Goal: Task Accomplishment & Management: Find specific page/section

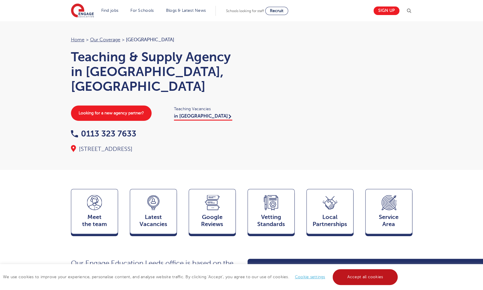
click at [349, 279] on link "Accept all cookies" at bounding box center [365, 277] width 65 height 16
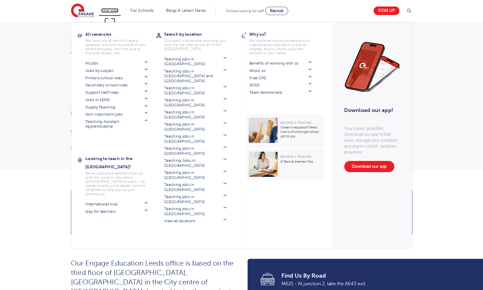
click at [114, 9] on link "Find jobs" at bounding box center [109, 10] width 17 height 4
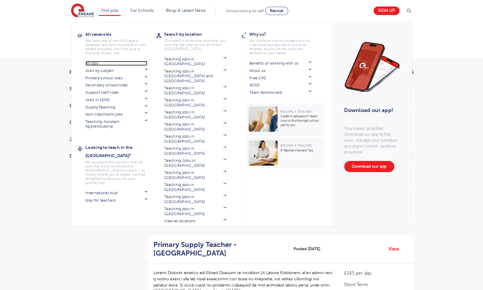
click at [99, 65] on link "All jobs" at bounding box center [116, 63] width 62 height 5
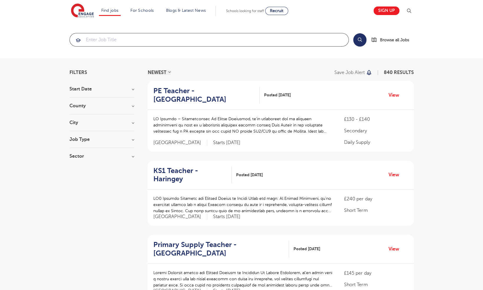
click at [119, 39] on input "search" at bounding box center [209, 39] width 279 height 13
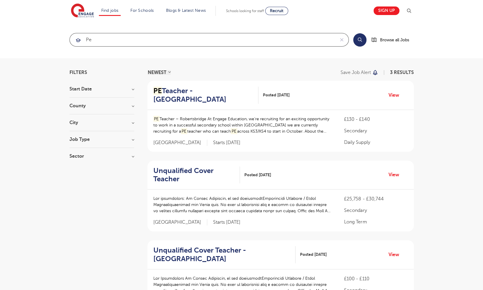
type input "pe"
click button "Submit" at bounding box center [0, 0] width 0 height 0
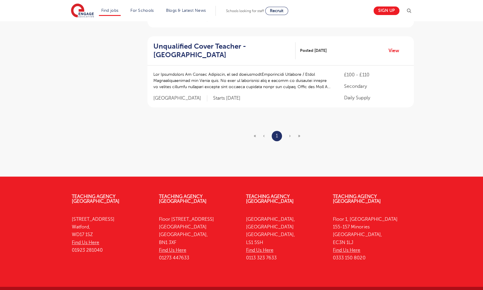
scroll to position [204, 0]
click at [185, 50] on h2 "Unqualified Cover Teacher - Leeds" at bounding box center [222, 50] width 138 height 17
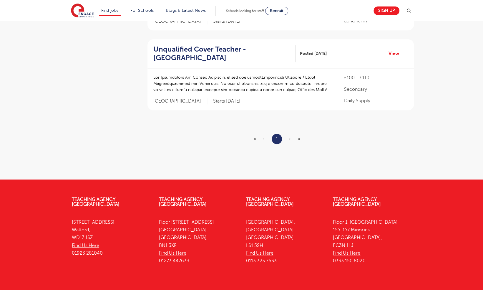
scroll to position [235, 0]
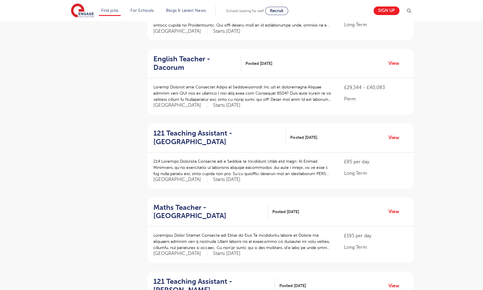
scroll to position [339, 0]
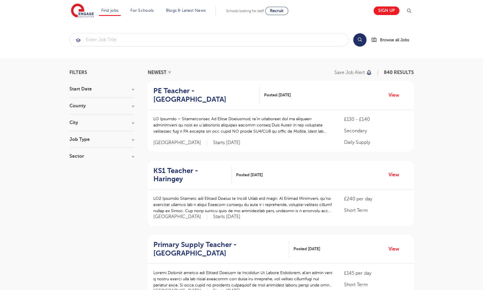
click at [134, 118] on section "Start Date September 74 November 13 October 10 January 1 Show more County Londo…" at bounding box center [102, 126] width 65 height 78
click at [131, 123] on h3 "City" at bounding box center [102, 122] width 65 height 5
click at [88, 144] on span "Leeds" at bounding box center [102, 143] width 48 height 5
click at [82, 144] on input "Leeds 41" at bounding box center [80, 143] width 4 height 4
checkbox input "true"
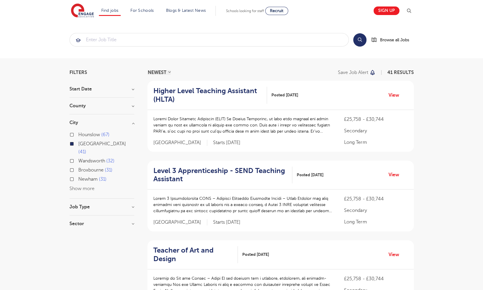
click at [187, 87] on h2 "Higher Level Teaching Assistant (HLTA)" at bounding box center [207, 95] width 109 height 17
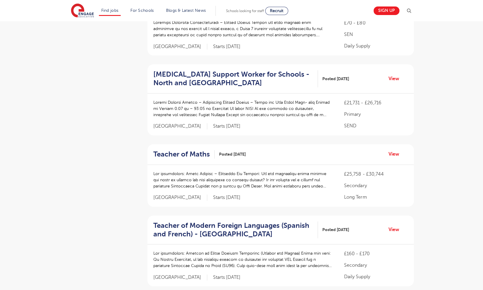
scroll to position [398, 0]
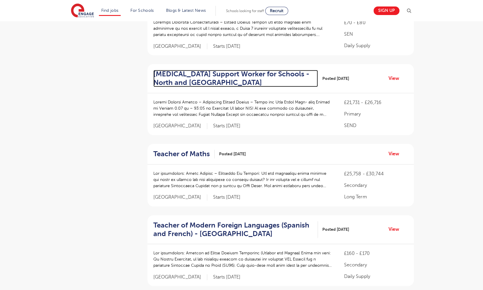
click at [218, 72] on h2 "Autism Support Worker for Schools - North and East Leeds" at bounding box center [233, 78] width 160 height 17
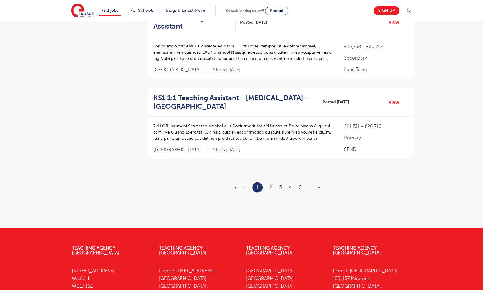
scroll to position [685, 0]
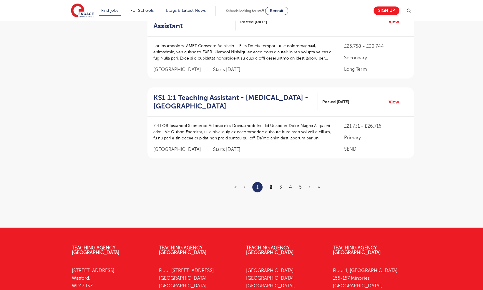
click at [270, 186] on link "2" at bounding box center [271, 186] width 3 height 5
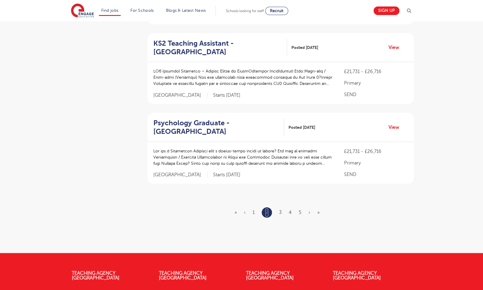
scroll to position [0, 0]
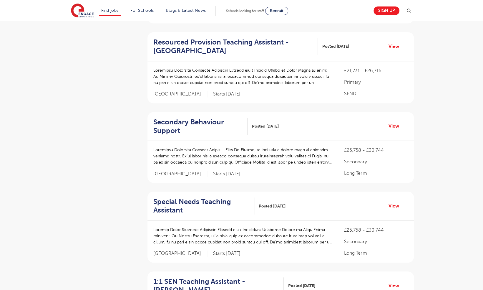
scroll to position [229, 0]
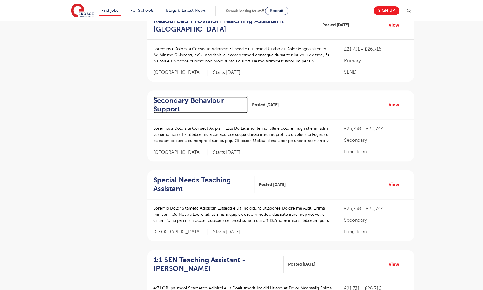
click at [210, 112] on h2 "Secondary Behaviour Support" at bounding box center [198, 104] width 90 height 17
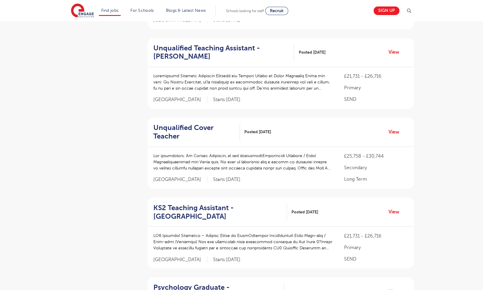
scroll to position [521, 0]
click at [182, 127] on h2 "Unqualified Cover Teacher" at bounding box center [194, 132] width 82 height 17
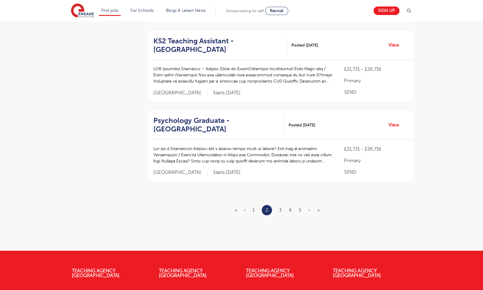
scroll to position [690, 0]
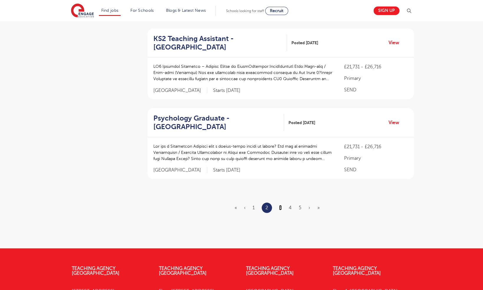
click at [281, 205] on link "3" at bounding box center [280, 207] width 3 height 5
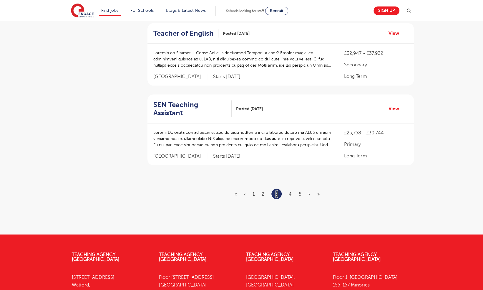
scroll to position [696, 0]
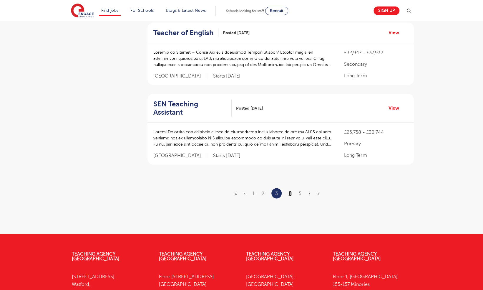
click at [290, 191] on link "4" at bounding box center [290, 193] width 3 height 5
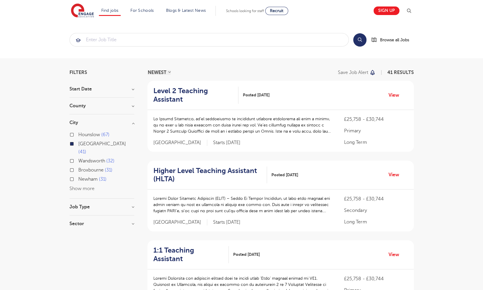
scroll to position [66, 0]
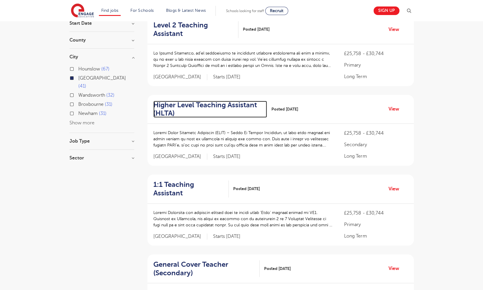
click at [187, 105] on h2 "Higher Level Teaching Assistant (HLTA)" at bounding box center [207, 109] width 109 height 17
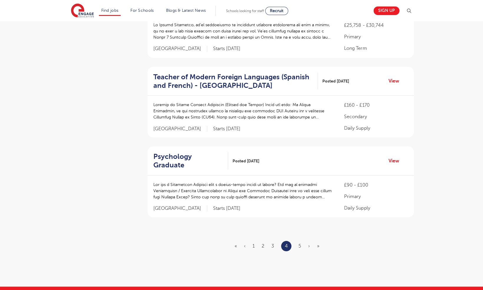
scroll to position [655, 0]
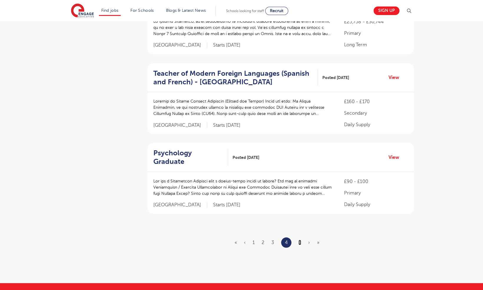
click at [300, 239] on link "5" at bounding box center [300, 241] width 3 height 5
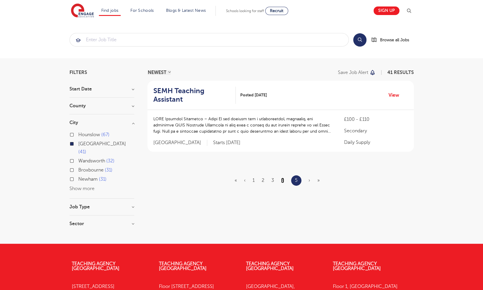
click at [284, 181] on link "4" at bounding box center [282, 180] width 3 height 5
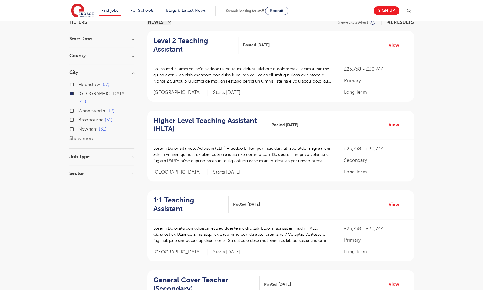
scroll to position [59, 0]
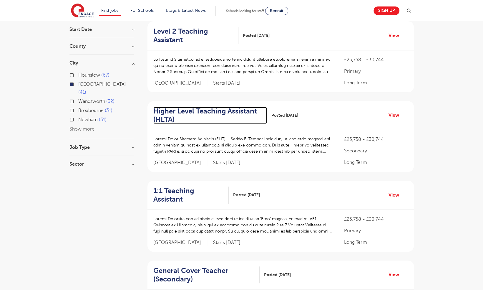
click at [223, 107] on h2 "Higher Level Teaching Assistant (HLTA)" at bounding box center [207, 115] width 109 height 17
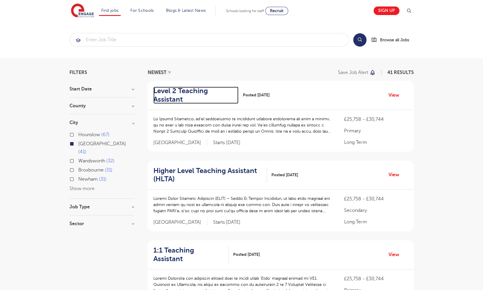
click at [185, 100] on h2 "Level 2 Teaching Assistant" at bounding box center [193, 95] width 80 height 17
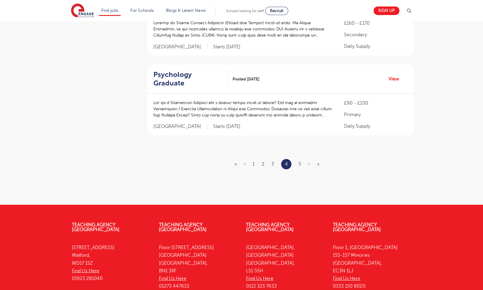
scroll to position [776, 0]
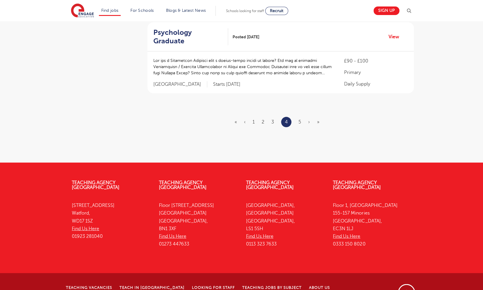
click at [255, 117] on ul "« ‹ 1 2 3 4 5 › »" at bounding box center [281, 122] width 92 height 10
click at [253, 119] on link "1" at bounding box center [254, 121] width 2 height 5
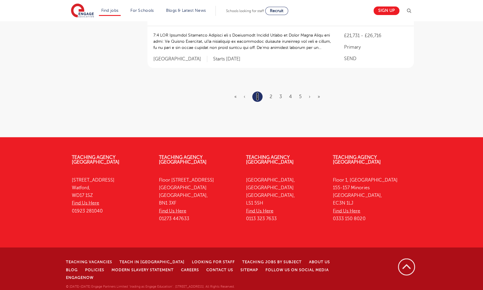
scroll to position [0, 0]
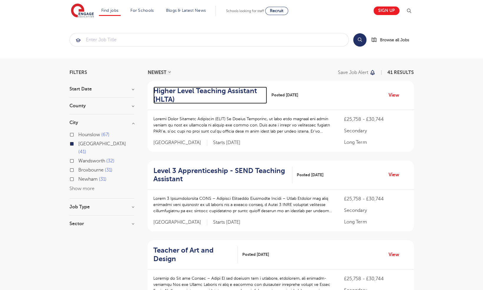
click at [194, 92] on h2 "Higher Level Teaching Assistant (HLTA)" at bounding box center [207, 95] width 109 height 17
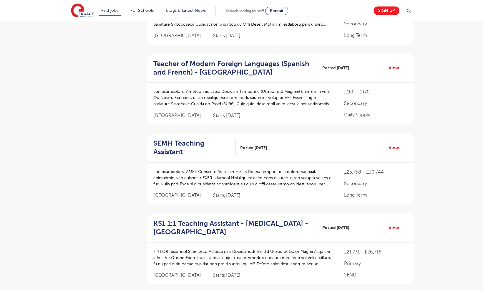
scroll to position [659, 0]
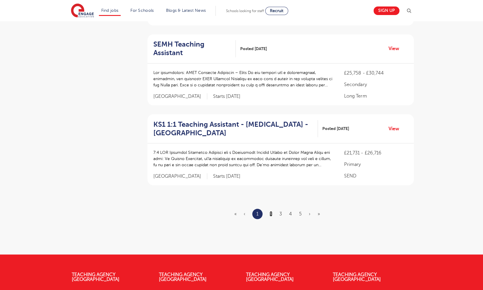
click at [270, 211] on link "2" at bounding box center [271, 213] width 3 height 5
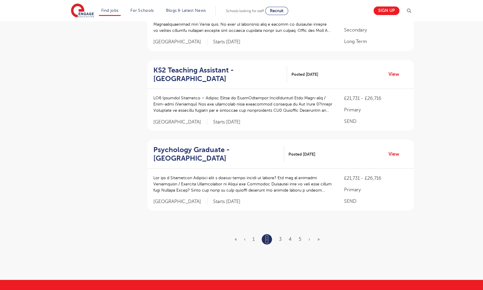
scroll to position [0, 0]
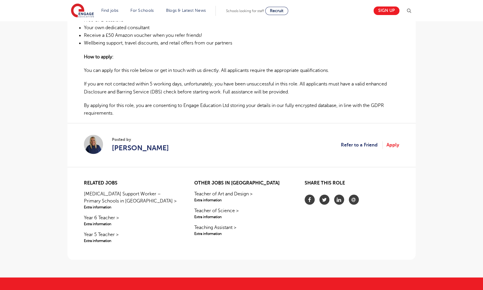
scroll to position [571, 0]
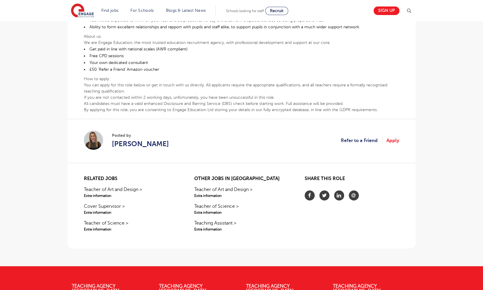
scroll to position [274, 0]
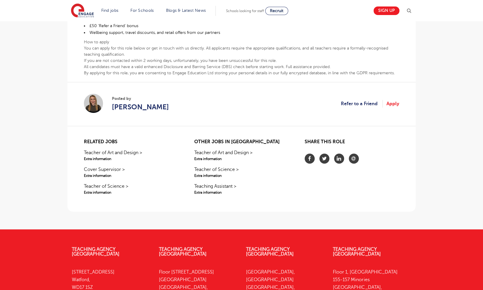
scroll to position [315, 0]
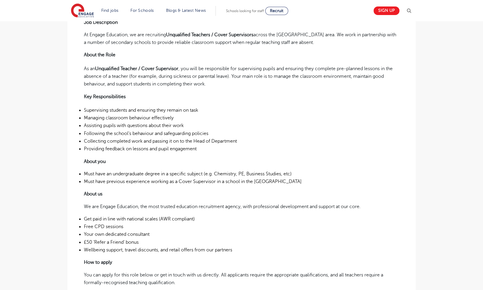
scroll to position [184, 0]
